Goal: Task Accomplishment & Management: Use online tool/utility

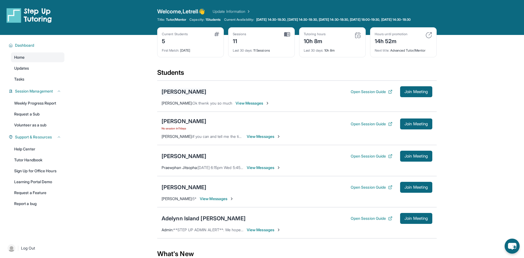
click at [206, 95] on div "[PERSON_NAME]" at bounding box center [183, 92] width 45 height 8
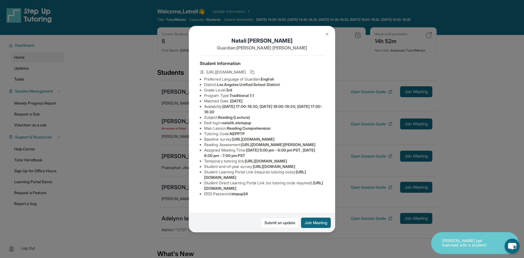
click at [139, 108] on div "[PERSON_NAME] Guardian: [PERSON_NAME] Student Information [URL][DOMAIN_NAME] Pr…" at bounding box center [262, 129] width 524 height 258
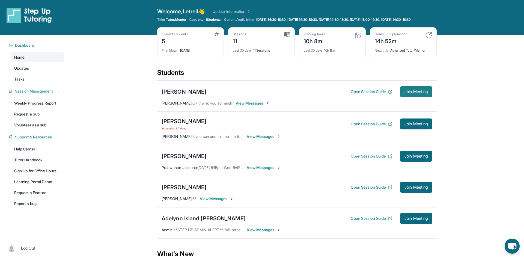
click at [424, 93] on span "Join Meeting" at bounding box center [415, 91] width 23 height 3
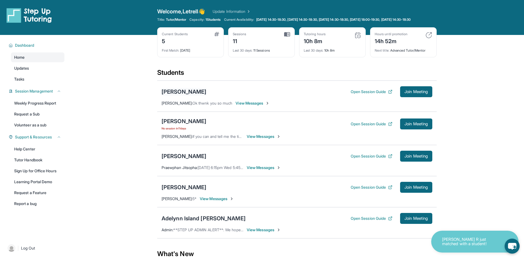
click at [196, 95] on div "[PERSON_NAME]" at bounding box center [183, 92] width 45 height 8
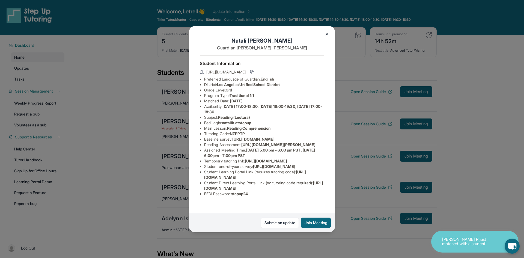
click at [172, 107] on div "[PERSON_NAME] Guardian: [PERSON_NAME] Student Information [URL][DOMAIN_NAME] Pr…" at bounding box center [262, 129] width 524 height 258
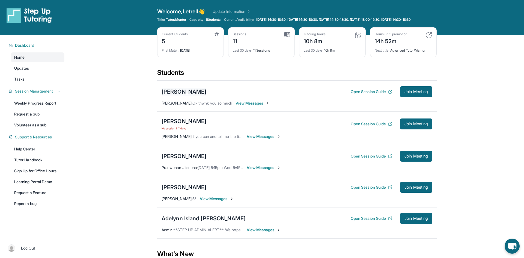
click at [184, 95] on div "[PERSON_NAME]" at bounding box center [183, 92] width 45 height 8
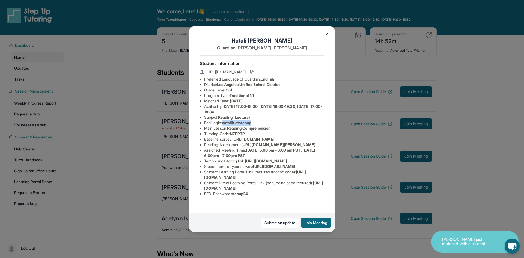
drag, startPoint x: 224, startPoint y: 123, endPoint x: 257, endPoint y: 122, distance: 32.7
click at [257, 122] on li "Eedi login : natalik.atstepup" at bounding box center [264, 122] width 120 height 5
copy span "natalik.atstepup"
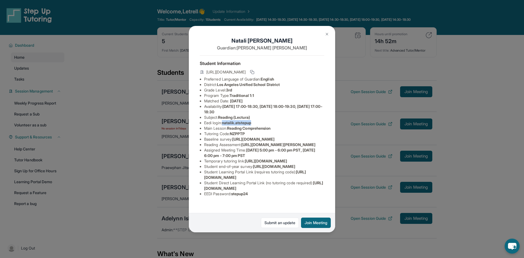
copy span "natalik.atstepup"
